Goal: Navigation & Orientation: Find specific page/section

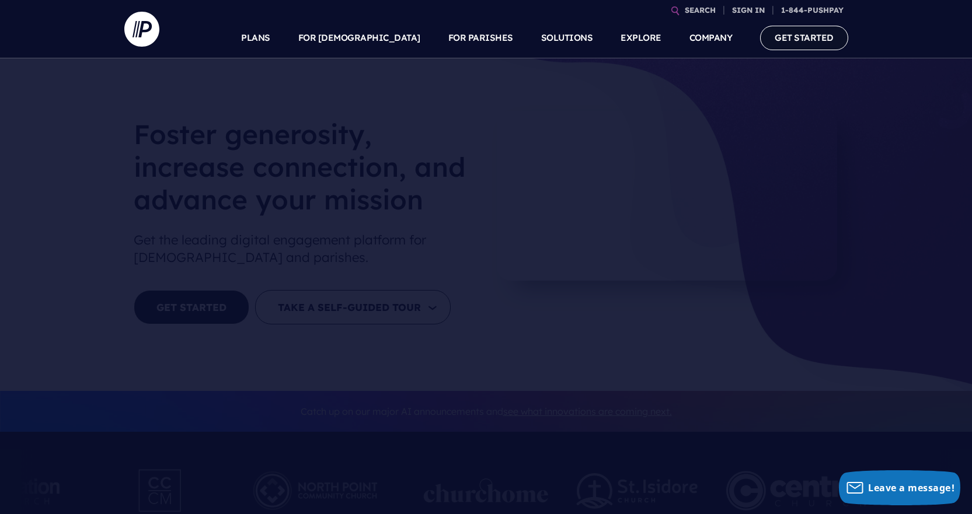
click at [809, 41] on link "GET STARTED" at bounding box center [804, 38] width 88 height 24
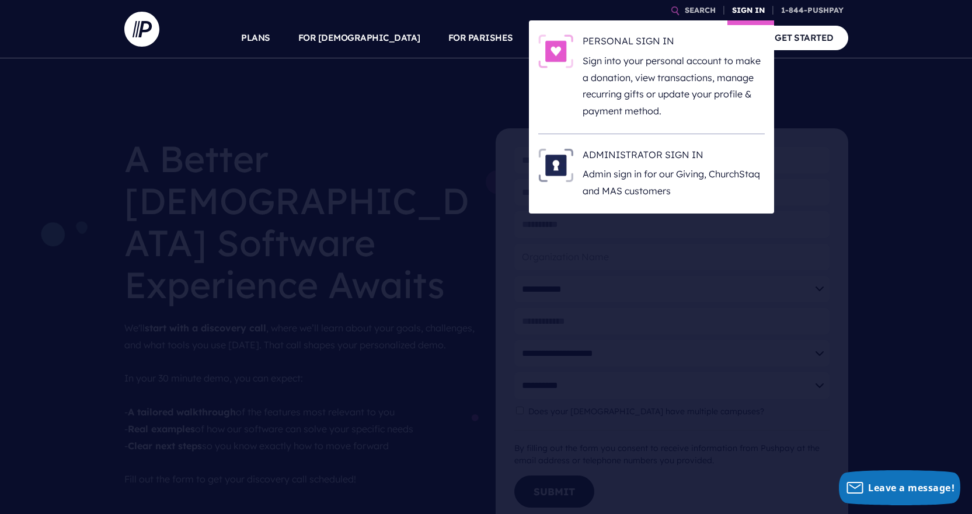
click at [747, 10] on link "SIGN IN" at bounding box center [748, 10] width 42 height 20
click at [745, 7] on link "SIGN IN" at bounding box center [748, 10] width 42 height 20
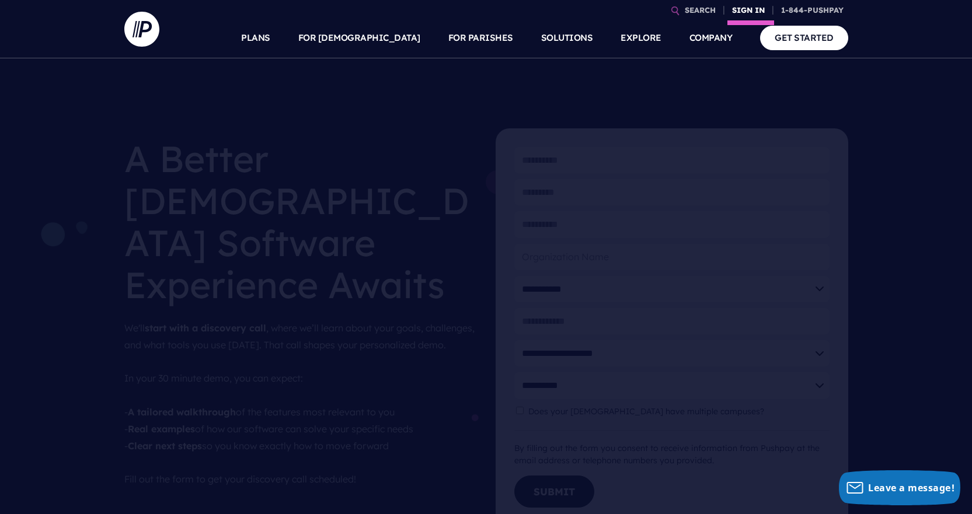
click at [752, 6] on link "SIGN IN" at bounding box center [748, 10] width 42 height 20
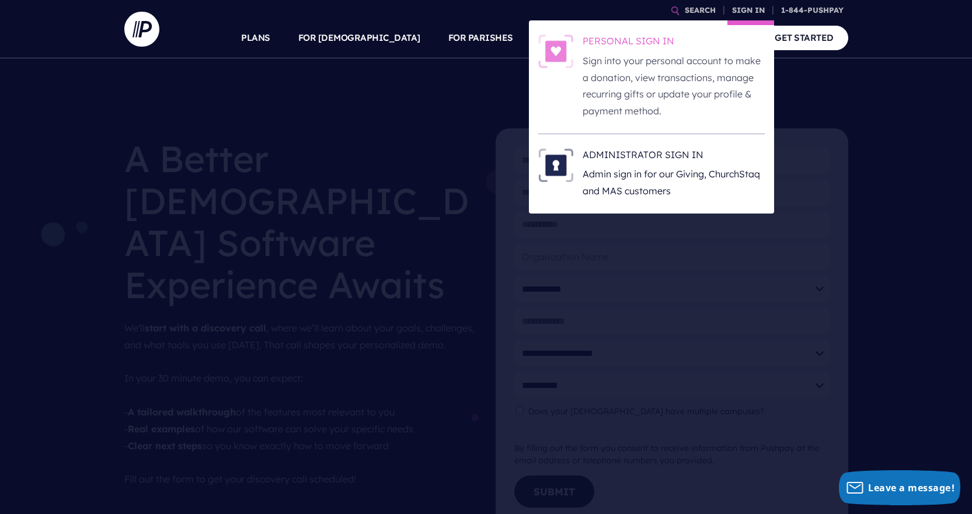
click at [637, 47] on h6 "PERSONAL SIGN IN" at bounding box center [674, 43] width 182 height 18
